Goal: Task Accomplishment & Management: Use online tool/utility

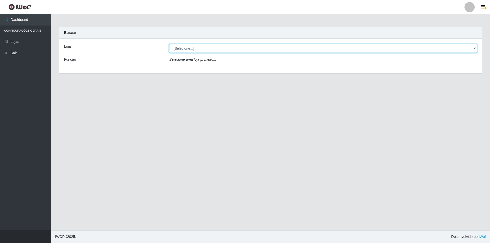
click at [227, 50] on select "[Selecione...] Atacado Vem - [STREET_ADDRESS]" at bounding box center [323, 48] width 308 height 9
click at [169, 44] on select "[Selecione...] Atacado Vem - [STREET_ADDRESS]" at bounding box center [323, 48] width 308 height 9
click at [213, 49] on select "[Selecione...] Atacado Vem - [STREET_ADDRESS]" at bounding box center [323, 48] width 308 height 9
select select "449"
click at [169, 44] on select "[Selecione...] Atacado Vem - [STREET_ADDRESS]" at bounding box center [323, 48] width 308 height 9
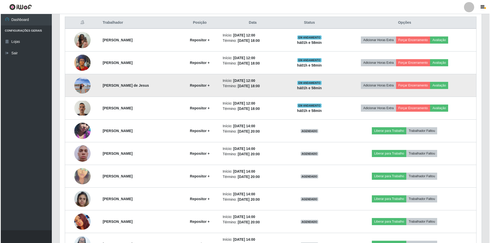
scroll to position [204, 0]
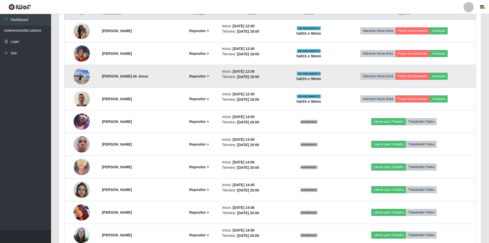
click at [87, 77] on img at bounding box center [82, 76] width 16 height 22
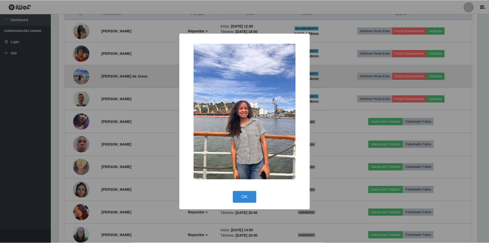
scroll to position [106, 419]
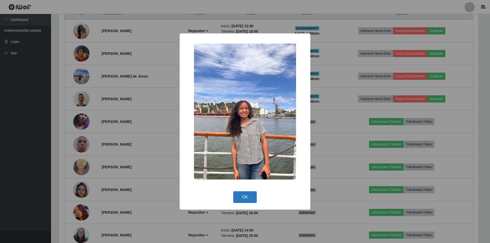
click at [252, 202] on button "OK" at bounding box center [245, 197] width 24 height 12
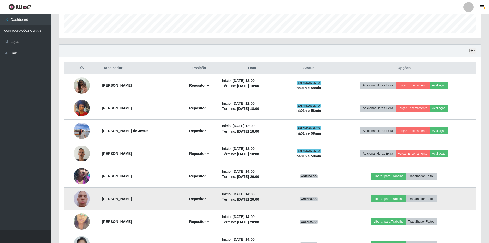
scroll to position [77, 0]
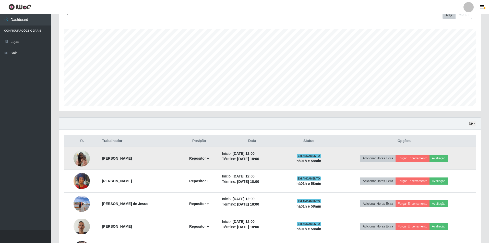
click at [83, 161] on img at bounding box center [82, 159] width 16 height 22
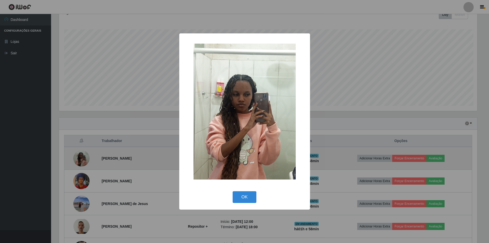
scroll to position [106, 419]
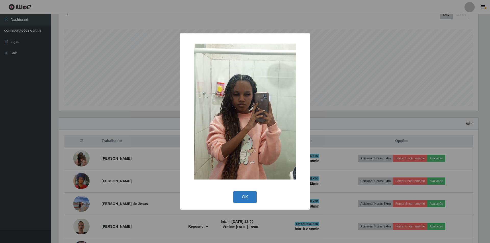
click at [246, 199] on button "OK" at bounding box center [245, 197] width 24 height 12
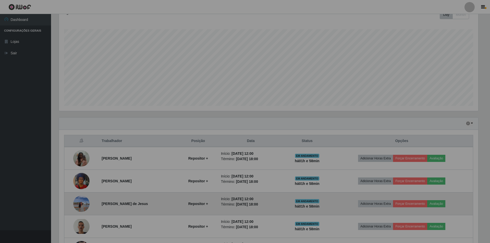
scroll to position [106, 422]
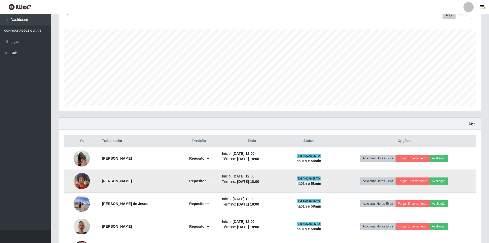
click at [84, 177] on img at bounding box center [82, 181] width 16 height 22
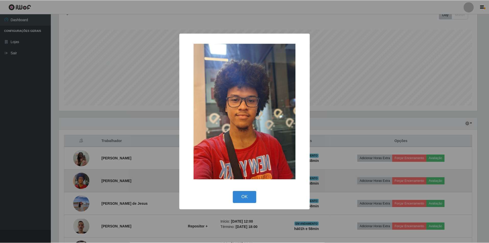
scroll to position [106, 419]
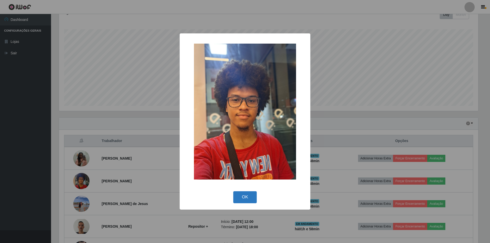
click at [254, 194] on button "OK" at bounding box center [245, 197] width 24 height 12
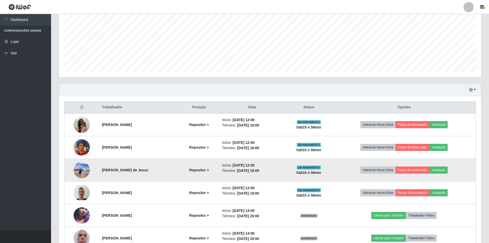
scroll to position [179, 0]
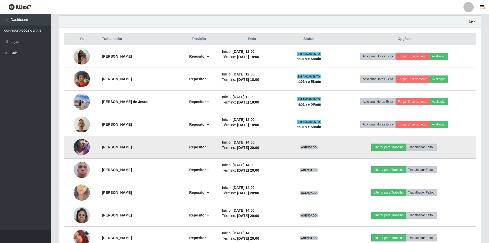
click at [77, 145] on img at bounding box center [82, 147] width 16 height 29
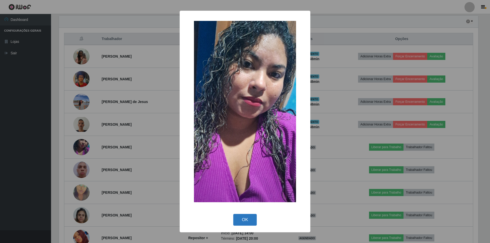
click at [242, 219] on button "OK" at bounding box center [245, 220] width 24 height 12
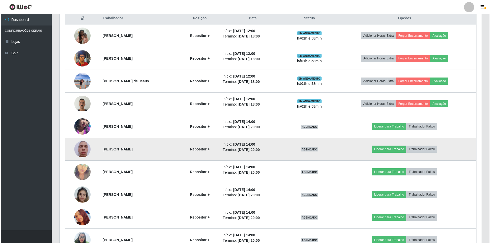
scroll to position [230, 0]
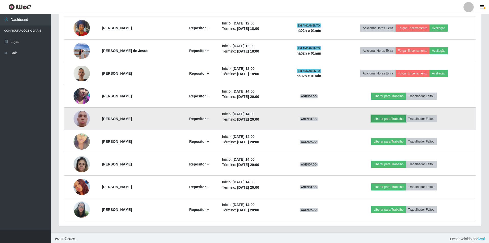
click at [389, 118] on button "Liberar para Trabalho" at bounding box center [388, 118] width 34 height 7
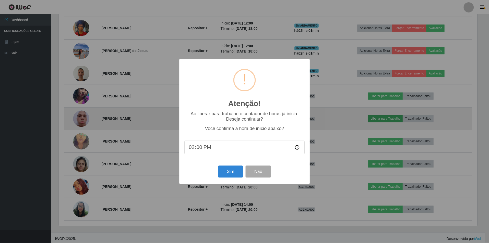
scroll to position [106, 419]
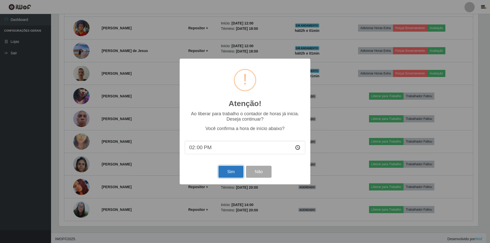
click at [231, 175] on button "Sim" at bounding box center [231, 172] width 25 height 12
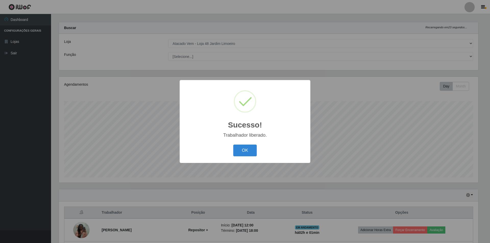
click at [232, 147] on div "OK Cancel" at bounding box center [245, 150] width 121 height 15
click at [238, 150] on button "OK" at bounding box center [245, 151] width 24 height 12
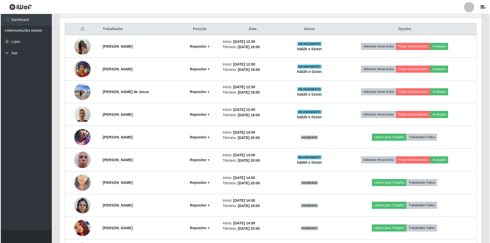
scroll to position [232, 0]
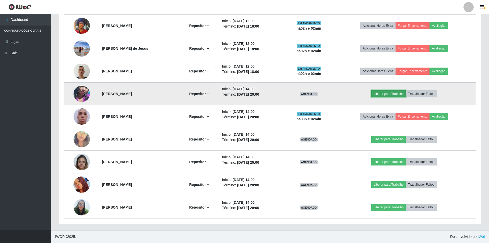
click at [388, 92] on button "Liberar para Trabalho" at bounding box center [388, 93] width 34 height 7
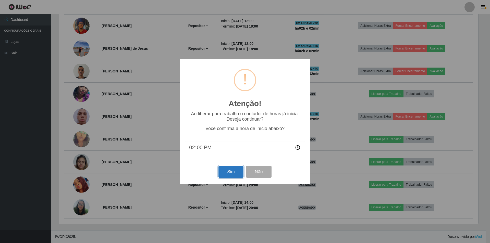
click at [228, 173] on button "Sim" at bounding box center [231, 172] width 25 height 12
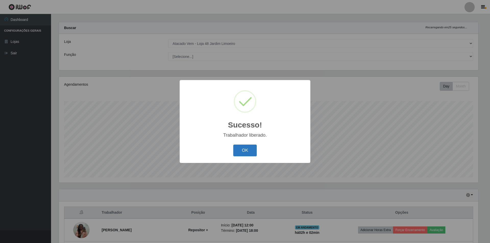
click at [246, 153] on button "OK" at bounding box center [245, 151] width 24 height 12
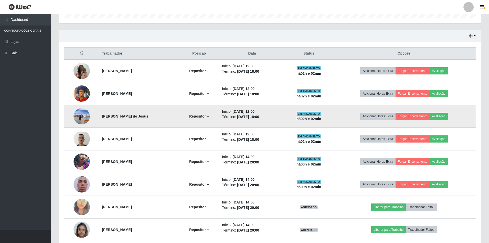
scroll to position [209, 0]
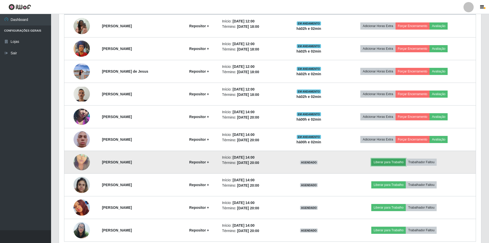
click at [389, 163] on button "Liberar para Trabalho" at bounding box center [388, 162] width 34 height 7
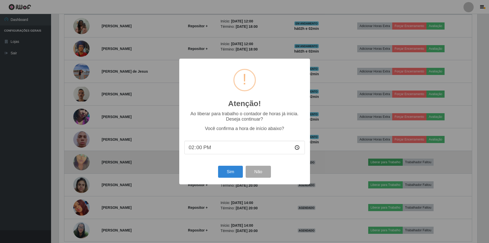
scroll to position [106, 419]
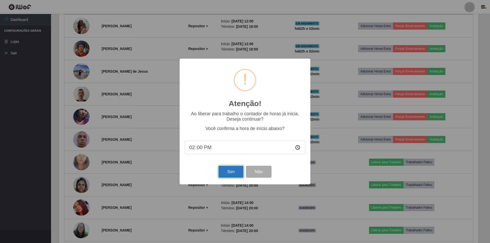
click at [230, 174] on button "Sim" at bounding box center [231, 172] width 25 height 12
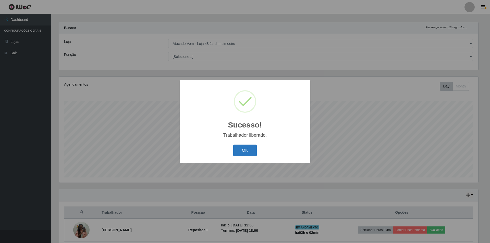
click at [244, 147] on button "OK" at bounding box center [245, 151] width 24 height 12
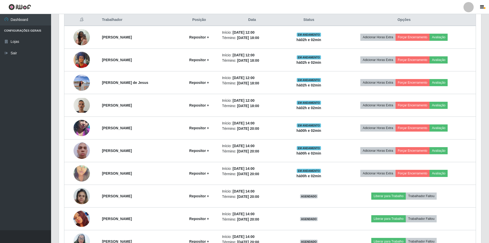
scroll to position [232, 0]
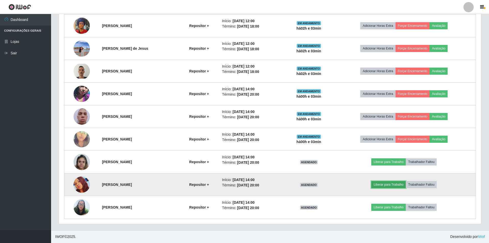
click at [395, 185] on button "Liberar para Trabalho" at bounding box center [388, 184] width 34 height 7
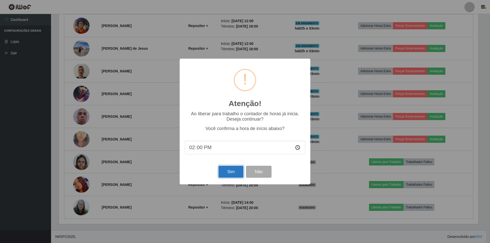
click at [226, 170] on button "Sim" at bounding box center [231, 172] width 25 height 12
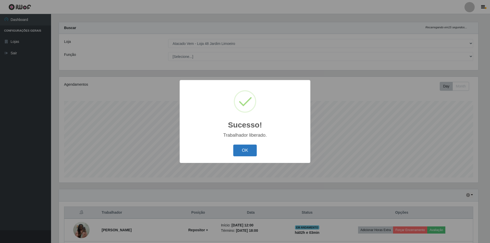
click at [251, 149] on button "OK" at bounding box center [245, 151] width 24 height 12
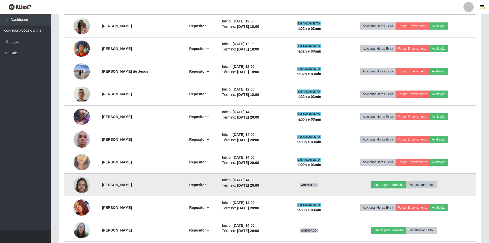
scroll to position [232, 0]
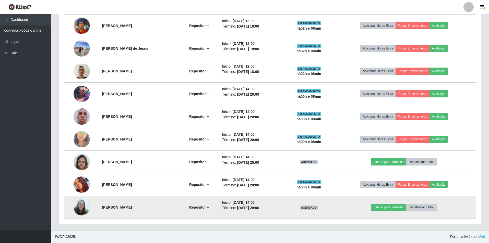
click at [86, 207] on img at bounding box center [82, 208] width 16 height 22
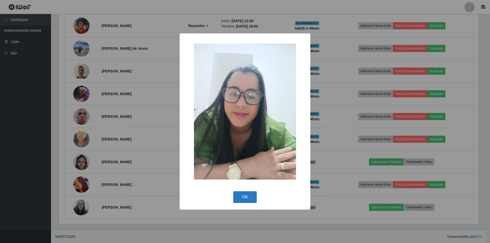
click at [248, 199] on button "OK" at bounding box center [245, 197] width 24 height 12
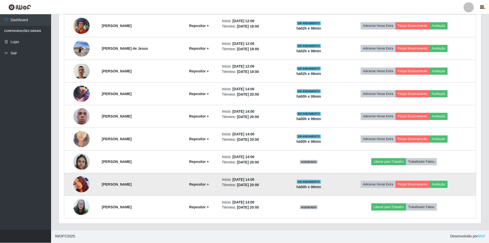
scroll to position [106, 422]
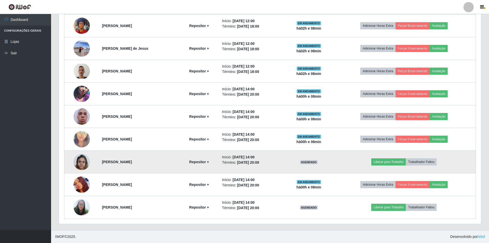
click at [87, 161] on img at bounding box center [82, 162] width 16 height 22
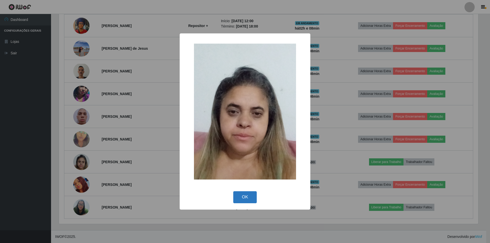
click at [244, 200] on button "OK" at bounding box center [245, 197] width 24 height 12
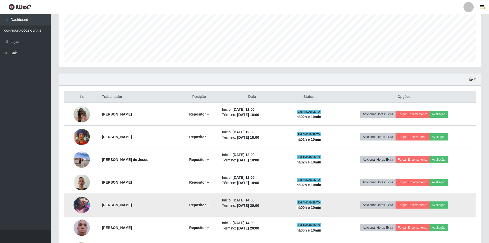
scroll to position [155, 0]
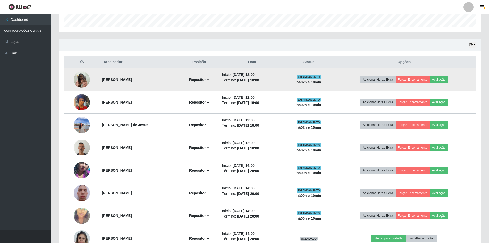
click at [79, 79] on img at bounding box center [82, 80] width 16 height 22
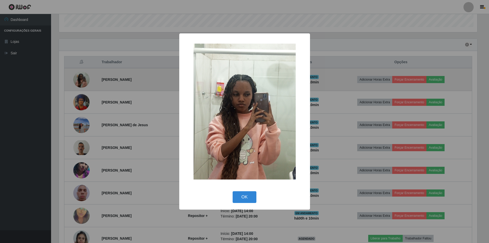
scroll to position [106, 419]
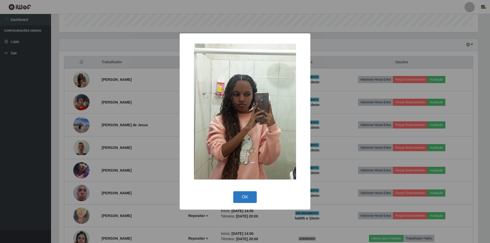
click at [246, 193] on button "OK" at bounding box center [245, 197] width 24 height 12
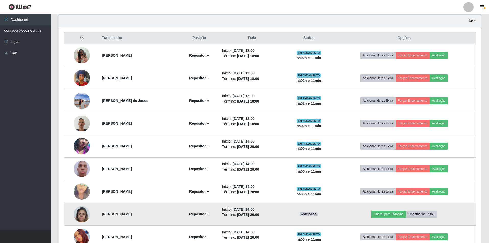
scroll to position [130, 0]
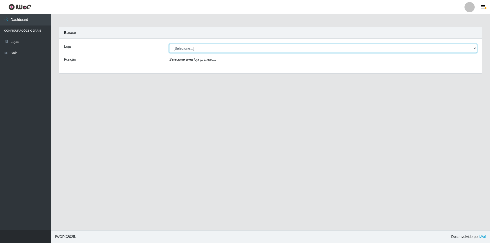
click at [233, 48] on select "[Selecione...] Atacado Vem - [STREET_ADDRESS]" at bounding box center [323, 48] width 308 height 9
select select "449"
click at [169, 44] on select "[Selecione...] Atacado Vem - [STREET_ADDRESS]" at bounding box center [323, 48] width 308 height 9
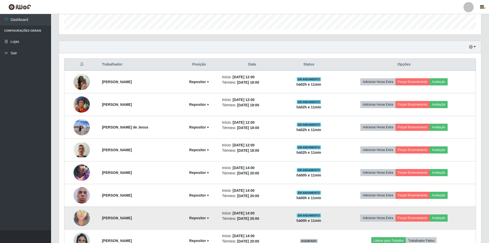
scroll to position [232, 0]
